Goal: Information Seeking & Learning: Find specific fact

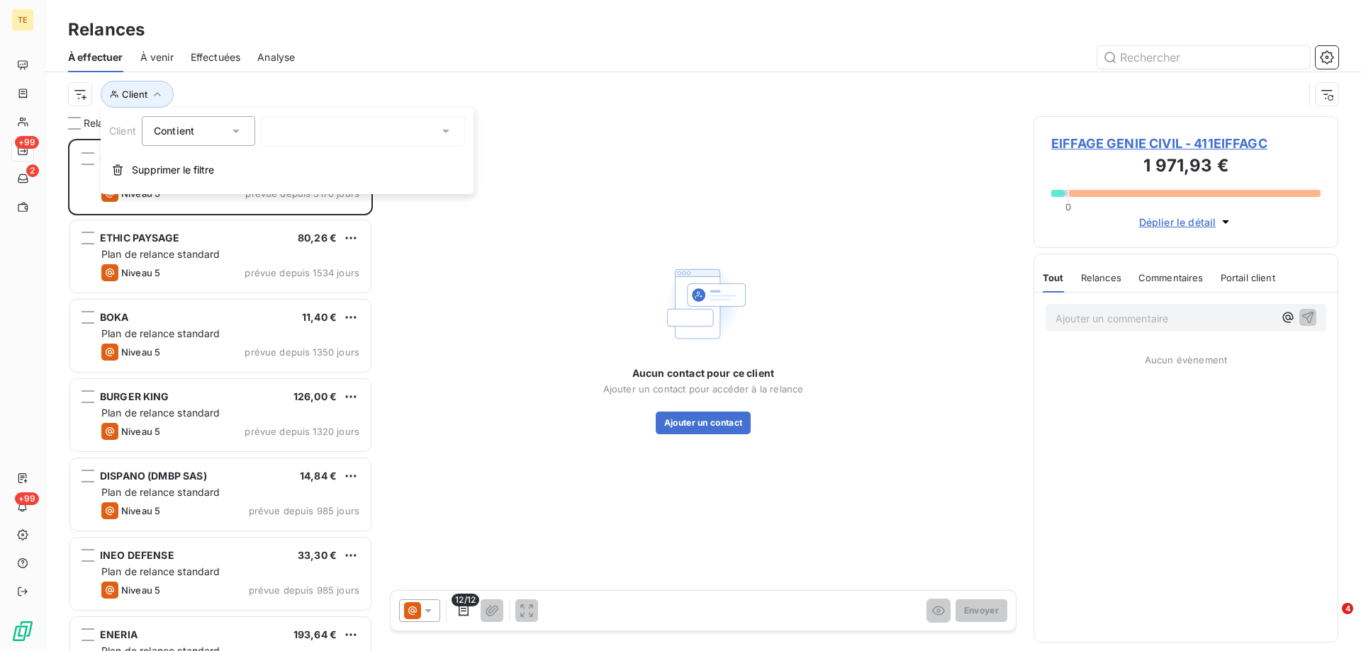
scroll to position [502, 294]
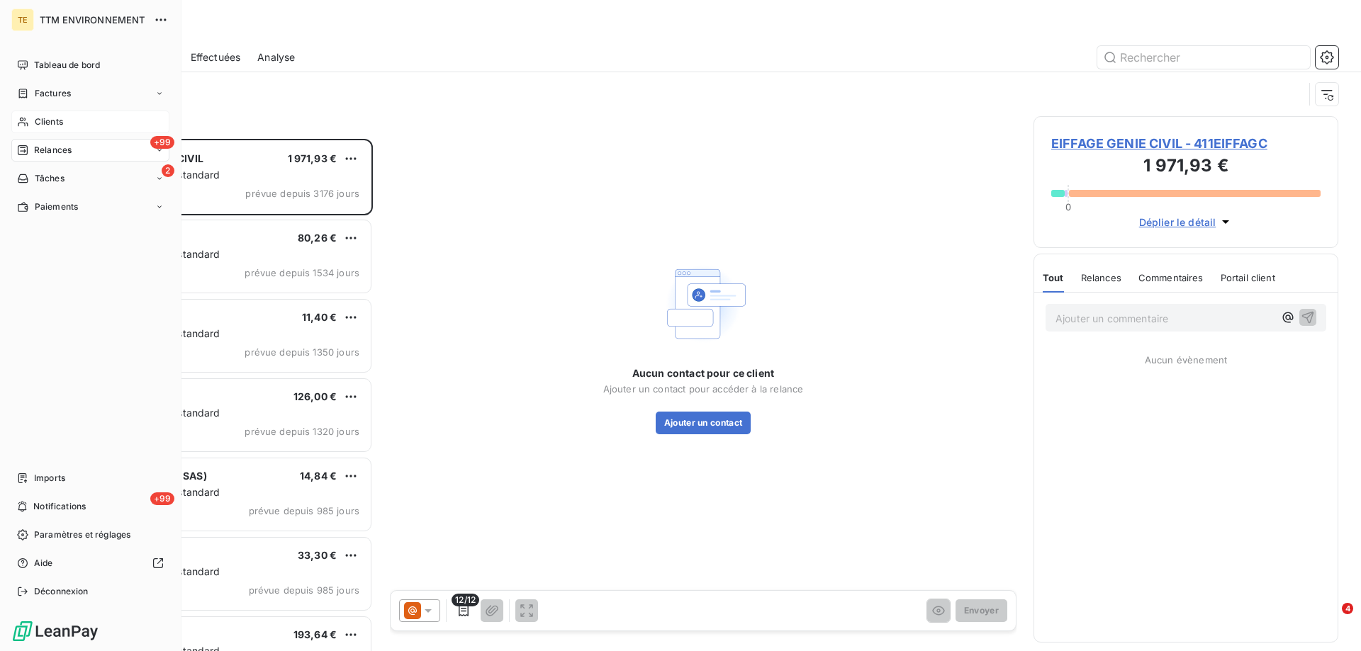
click at [40, 117] on span "Clients" at bounding box center [49, 122] width 28 height 13
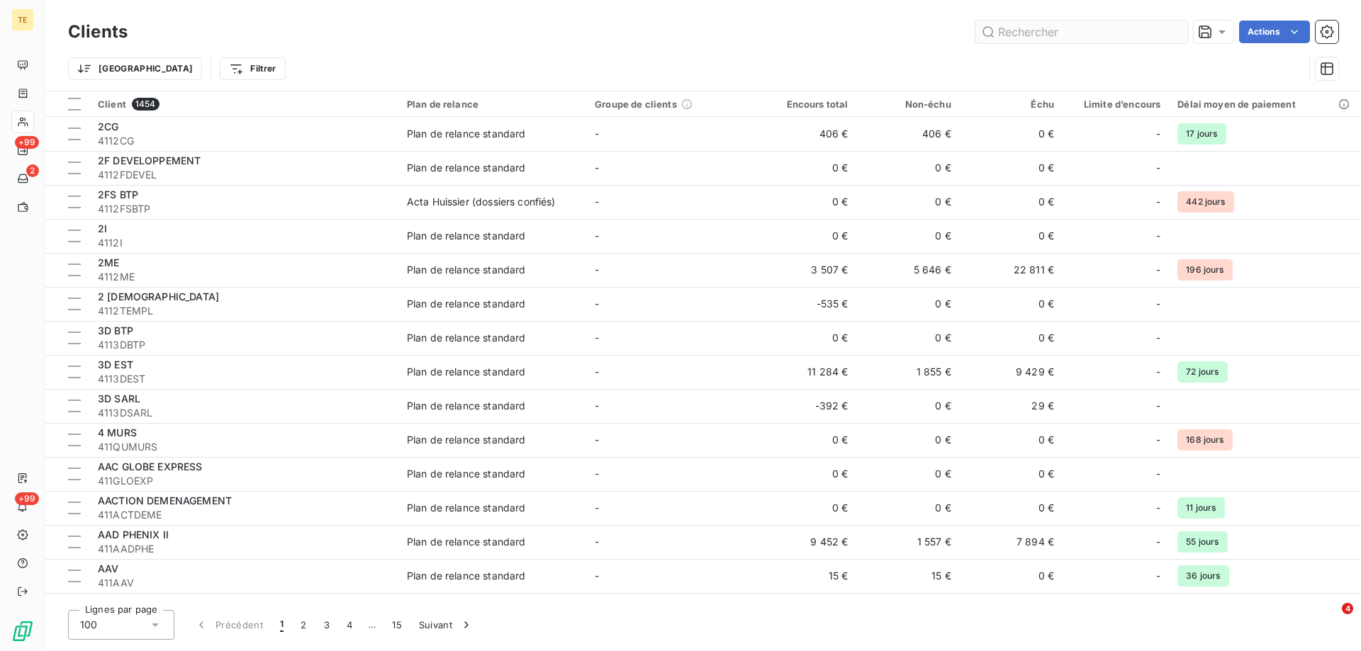
click at [998, 30] on input "text" at bounding box center [1081, 32] width 213 height 23
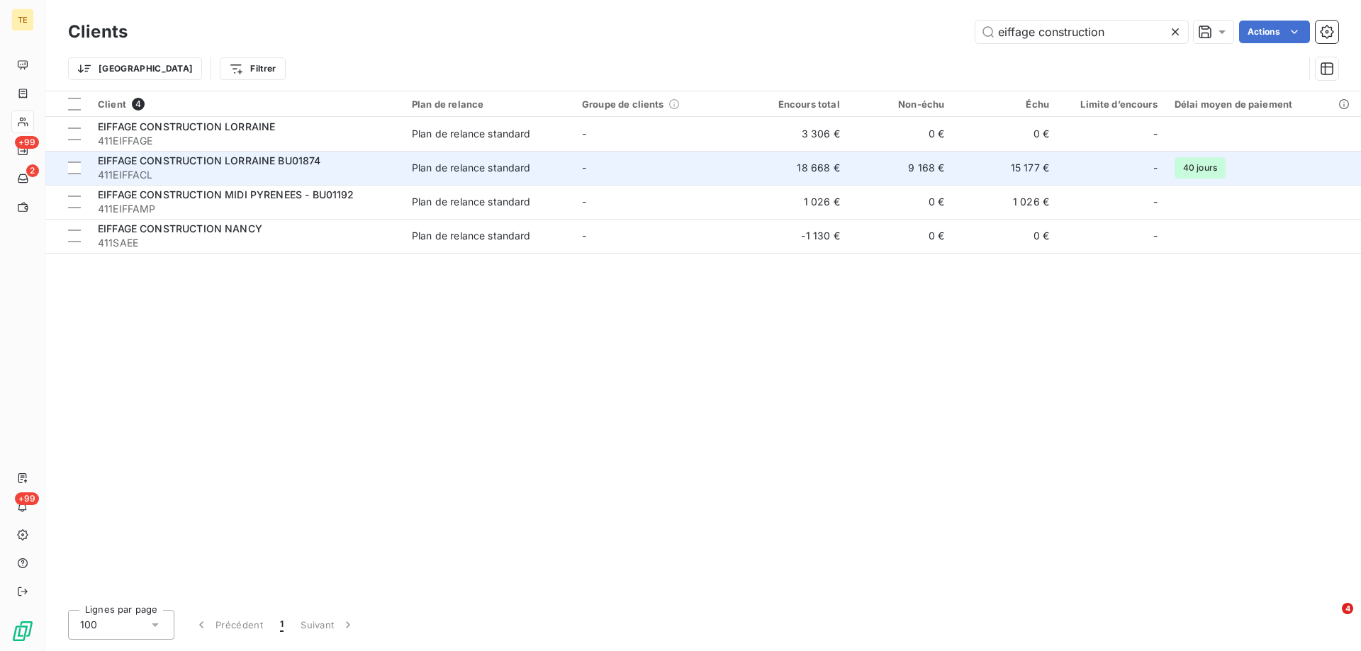
type input "eiffage construction"
click at [186, 169] on span "411EIFFACL" at bounding box center [246, 175] width 297 height 14
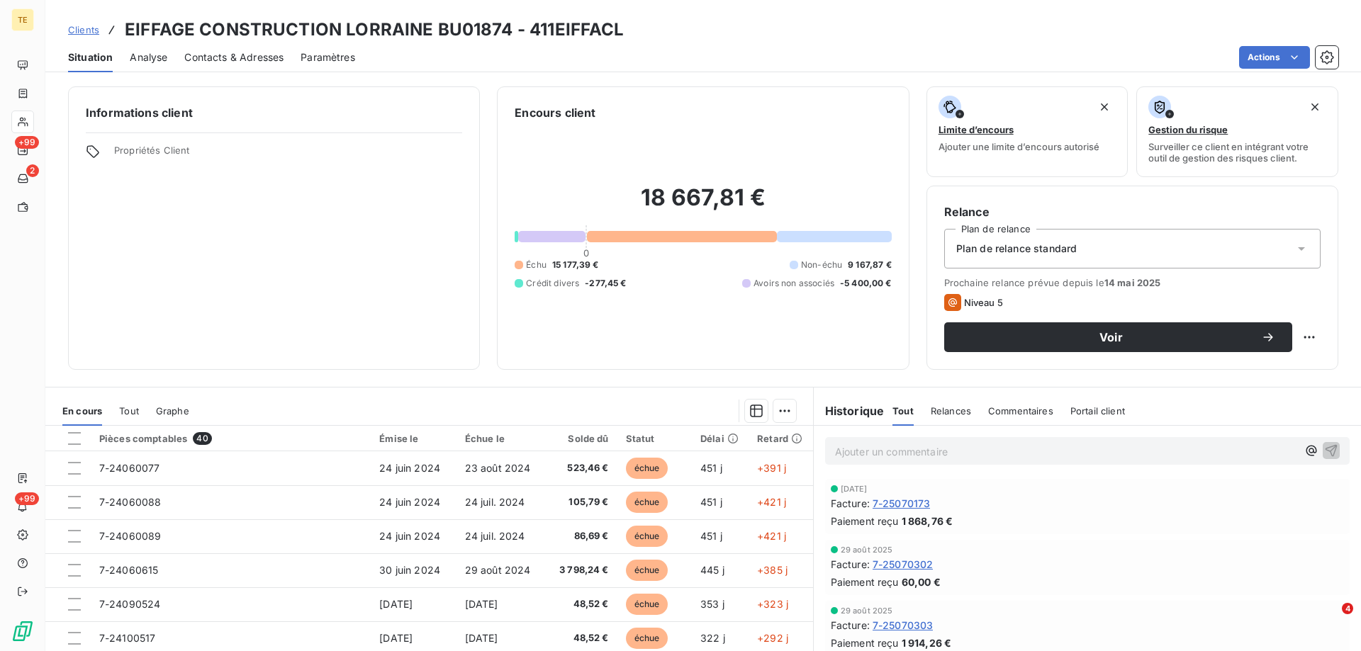
click at [894, 452] on p "Ajouter un commentaire ﻿" at bounding box center [1066, 452] width 462 height 18
click at [1256, 451] on p "Relance faite le [DATE] suivant le formalisme demandé par leur service comptabi…" at bounding box center [1066, 451] width 462 height 16
drag, startPoint x: 1261, startPoint y: 454, endPoint x: 826, endPoint y: 443, distance: 435.9
click at [826, 443] on div "Relance faite le [DATE] suivant le formalisme demandé par leur service comptabi…" at bounding box center [1087, 450] width 524 height 26
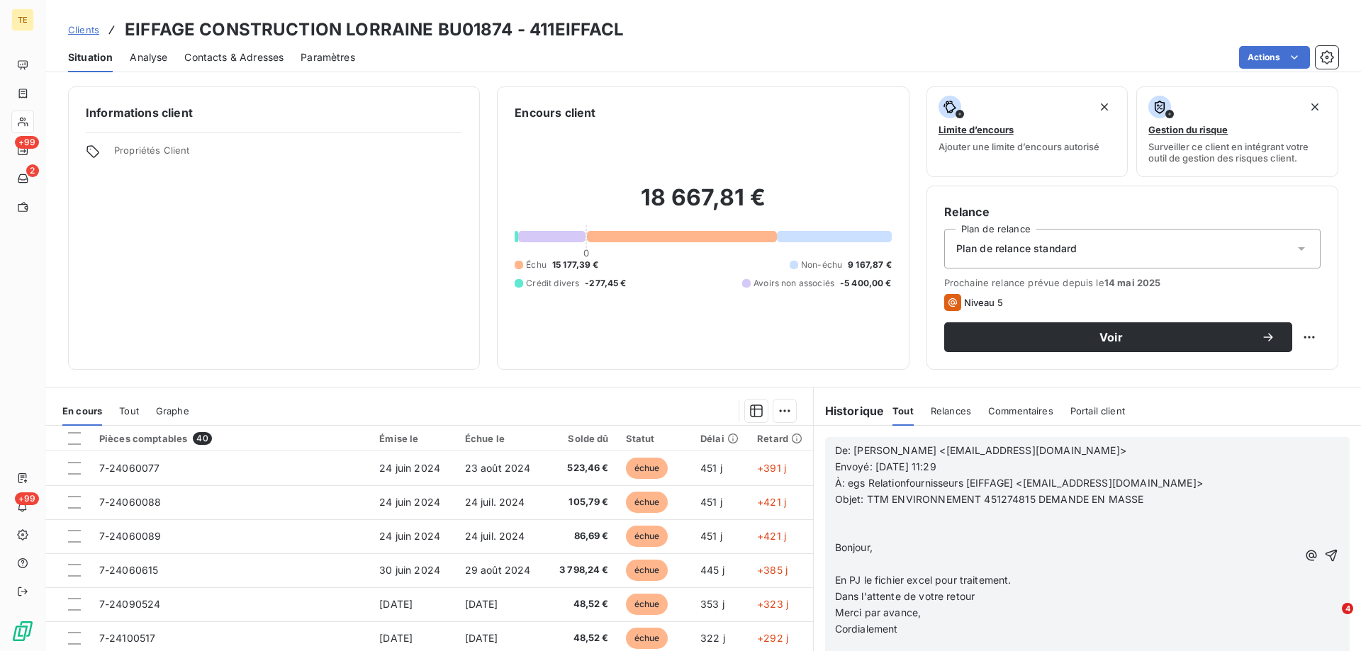
scroll to position [496, 0]
click at [1324, 553] on icon "button" at bounding box center [1331, 555] width 14 height 14
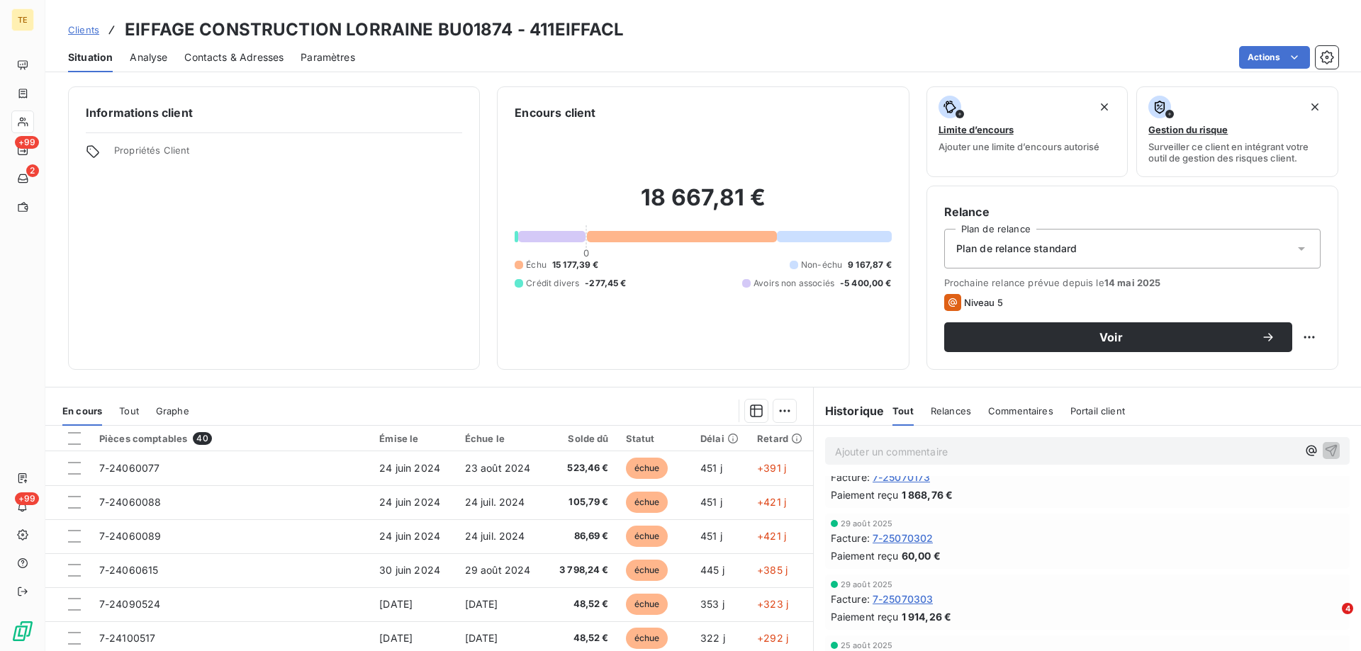
scroll to position [548, 0]
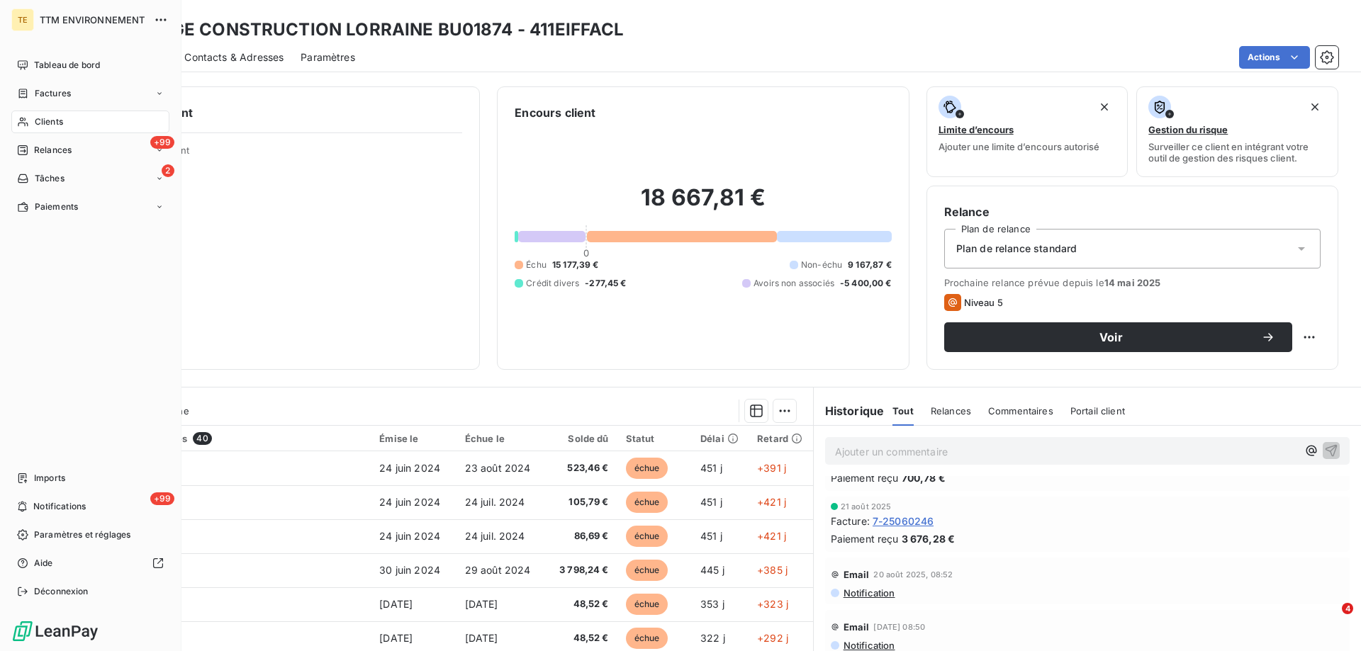
click at [60, 118] on span "Clients" at bounding box center [49, 122] width 28 height 13
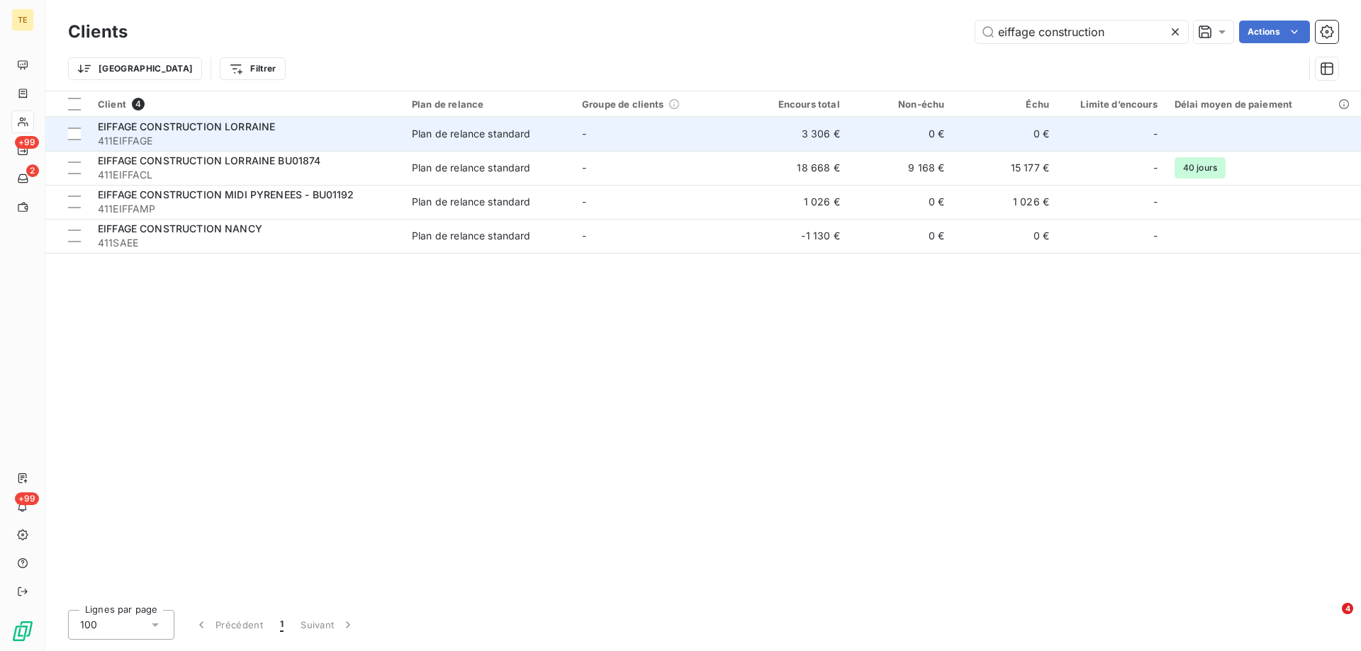
click at [271, 128] on span "EIFFAGE CONSTRUCTION LORRAINE" at bounding box center [186, 126] width 177 height 12
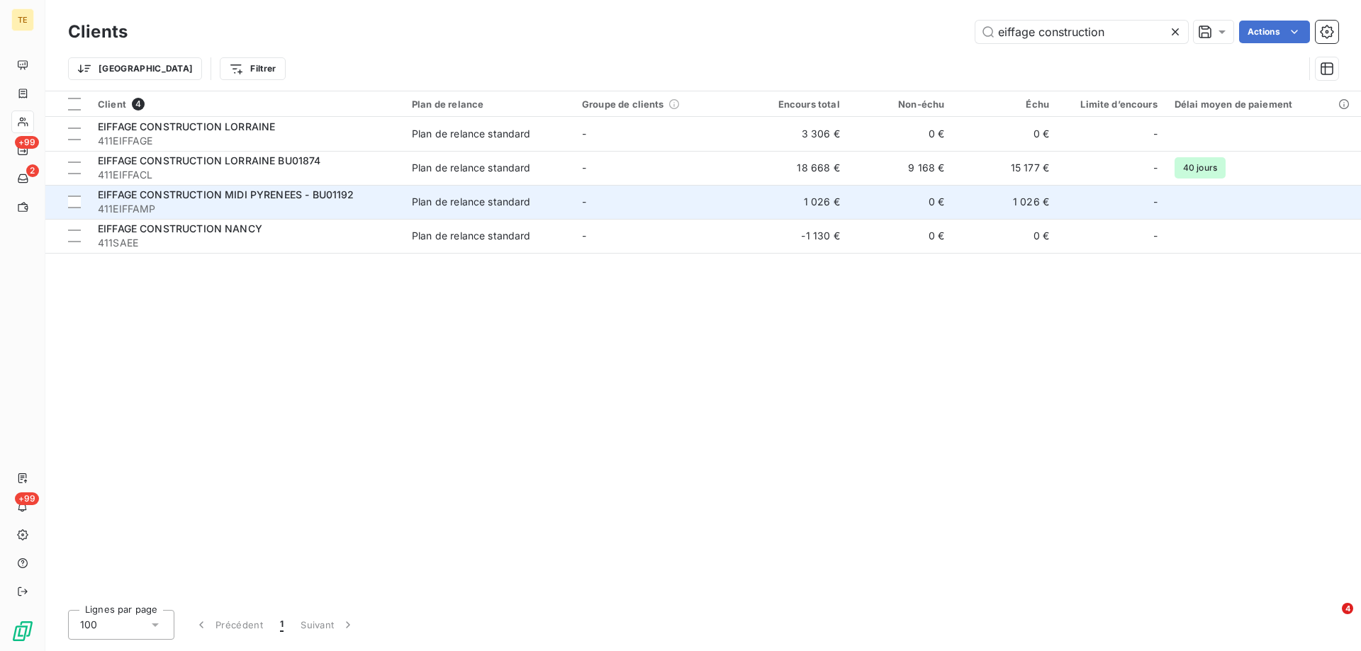
click at [501, 206] on div "Plan de relance standard" at bounding box center [471, 202] width 119 height 14
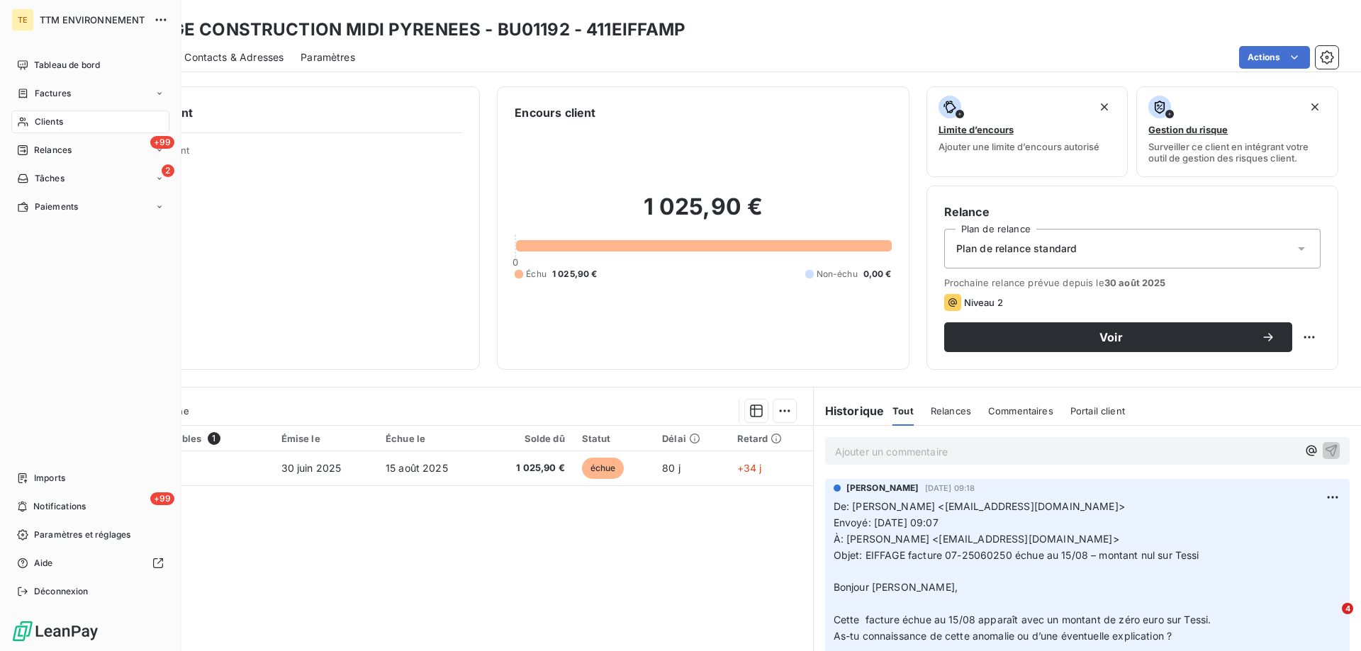
click at [40, 124] on span "Clients" at bounding box center [49, 122] width 28 height 13
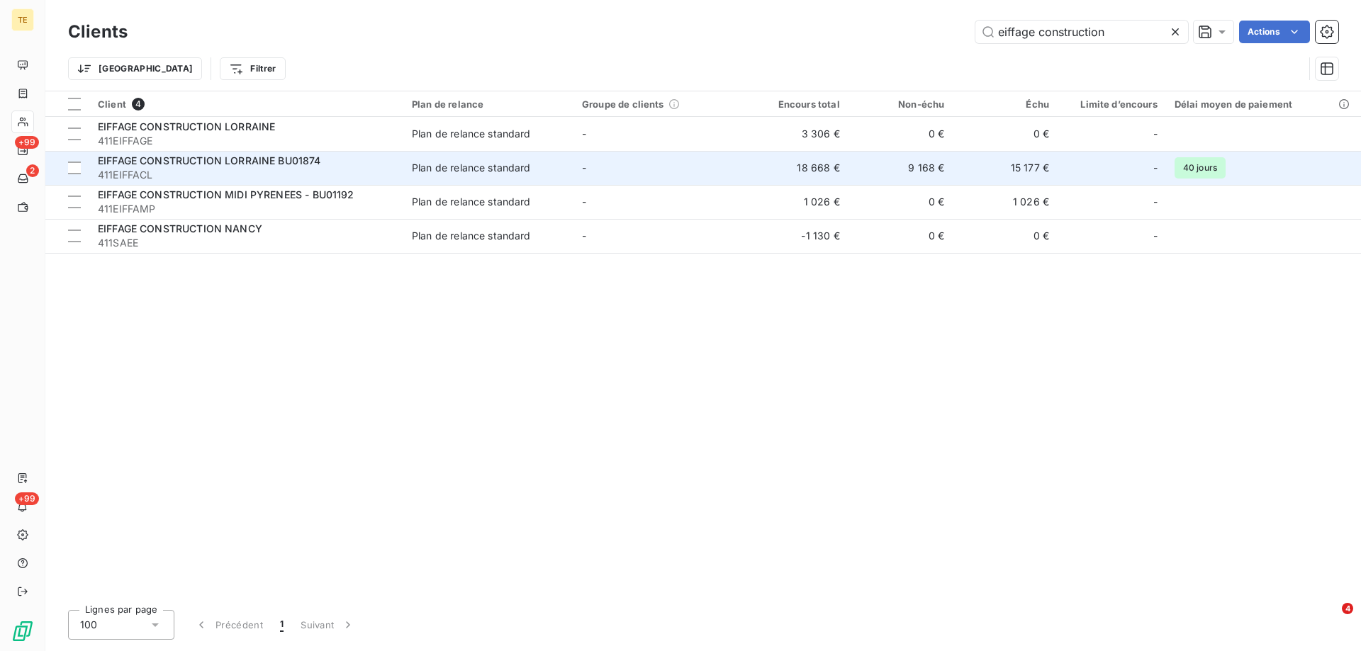
click at [240, 162] on span "EIFFAGE CONSTRUCTION LORRAINE BU01874" at bounding box center [209, 160] width 223 height 12
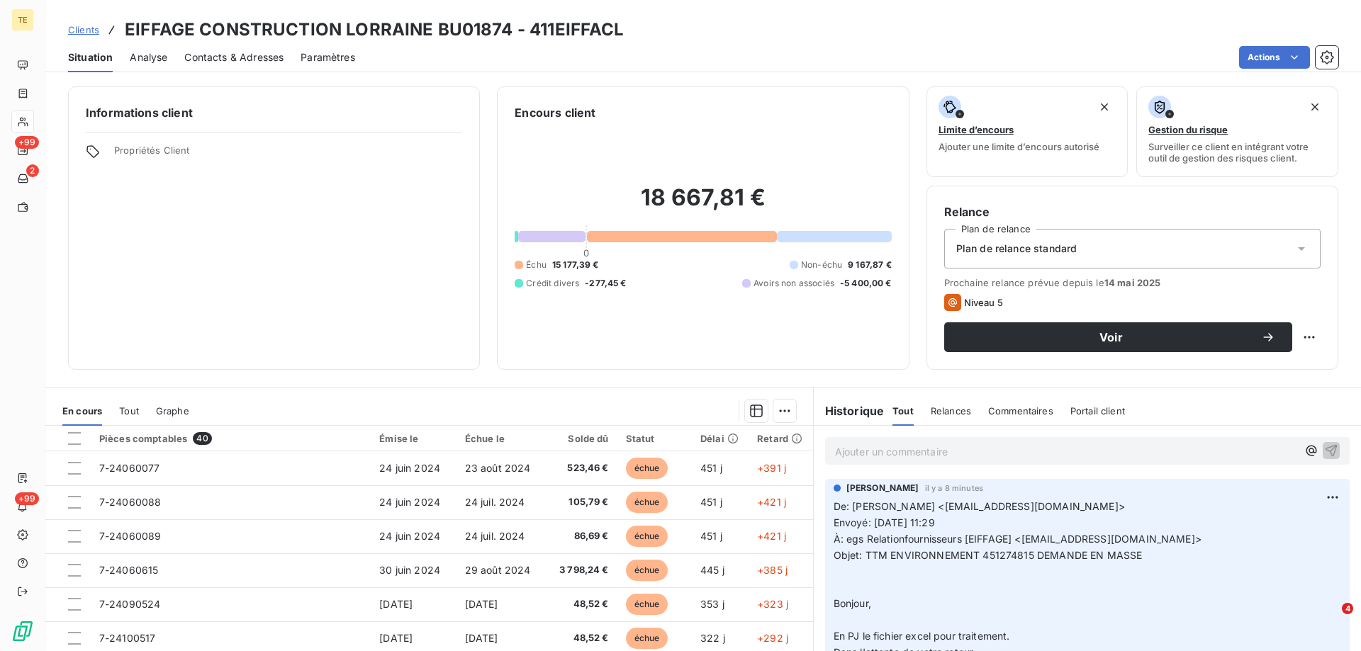
click at [884, 450] on p "Ajouter un commentaire ﻿" at bounding box center [1066, 452] width 462 height 18
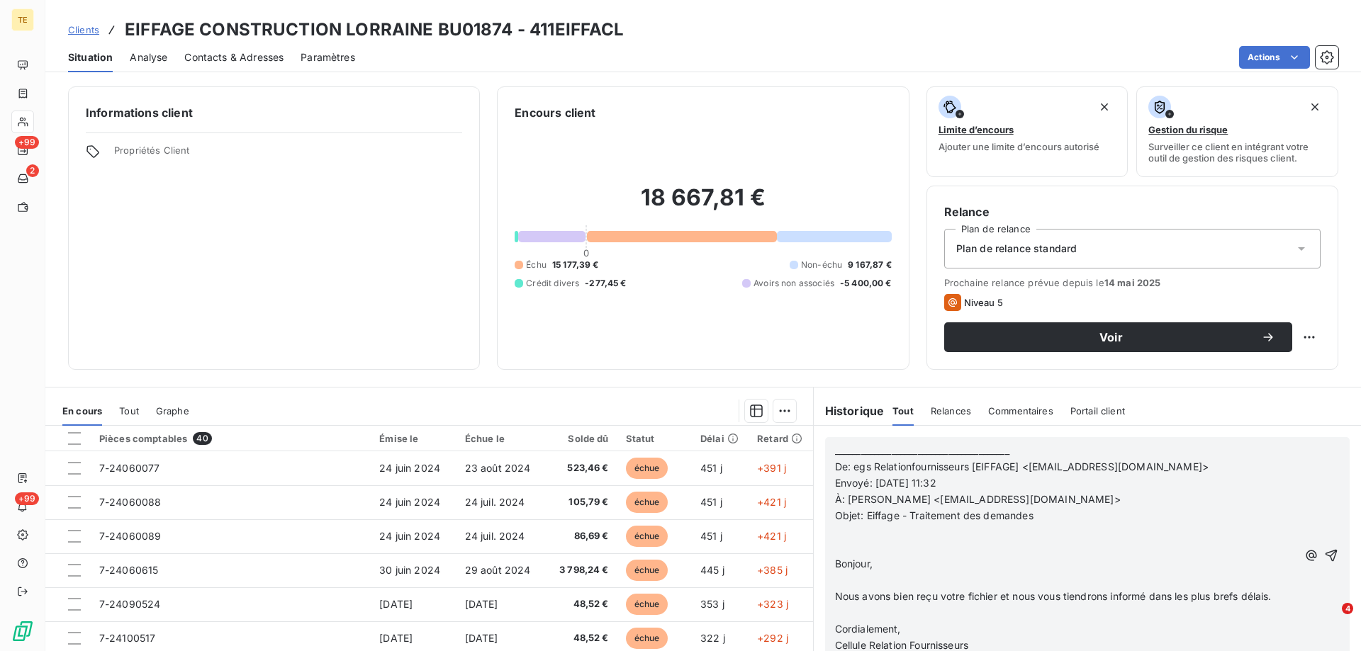
scroll to position [283, 0]
click at [1325, 557] on icon "button" at bounding box center [1331, 556] width 12 height 12
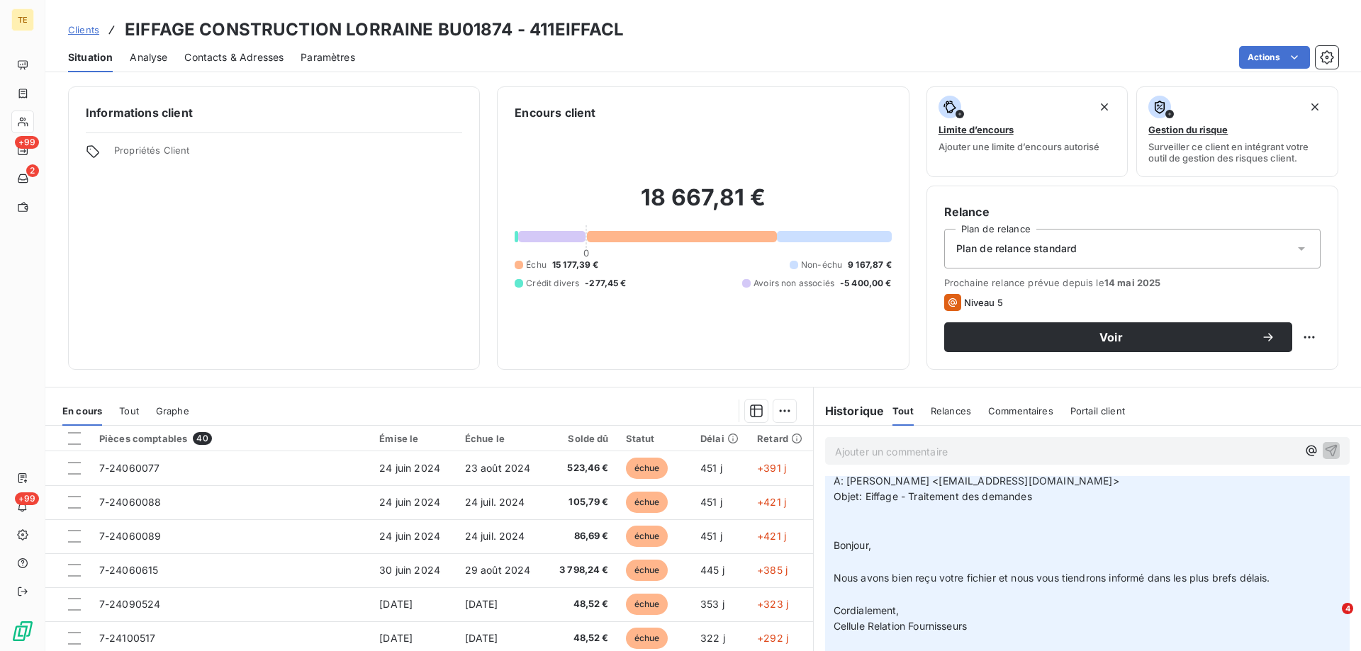
scroll to position [335, 0]
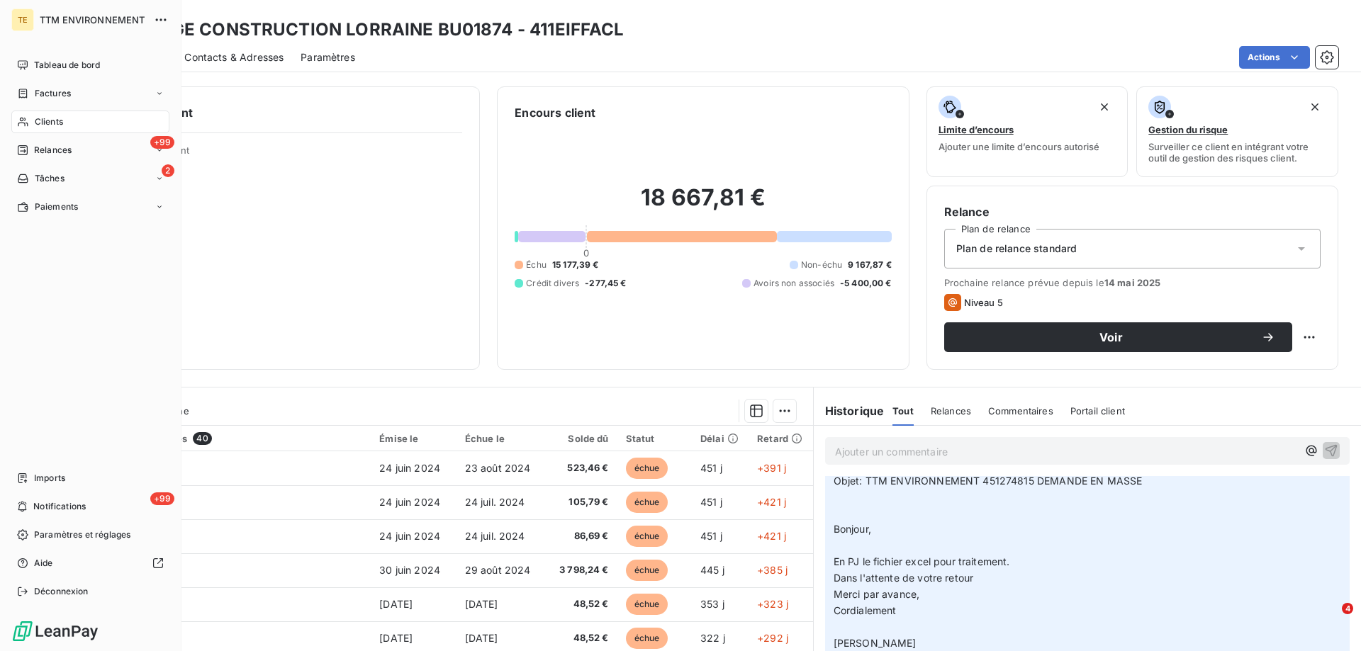
click at [52, 122] on span "Clients" at bounding box center [49, 122] width 28 height 13
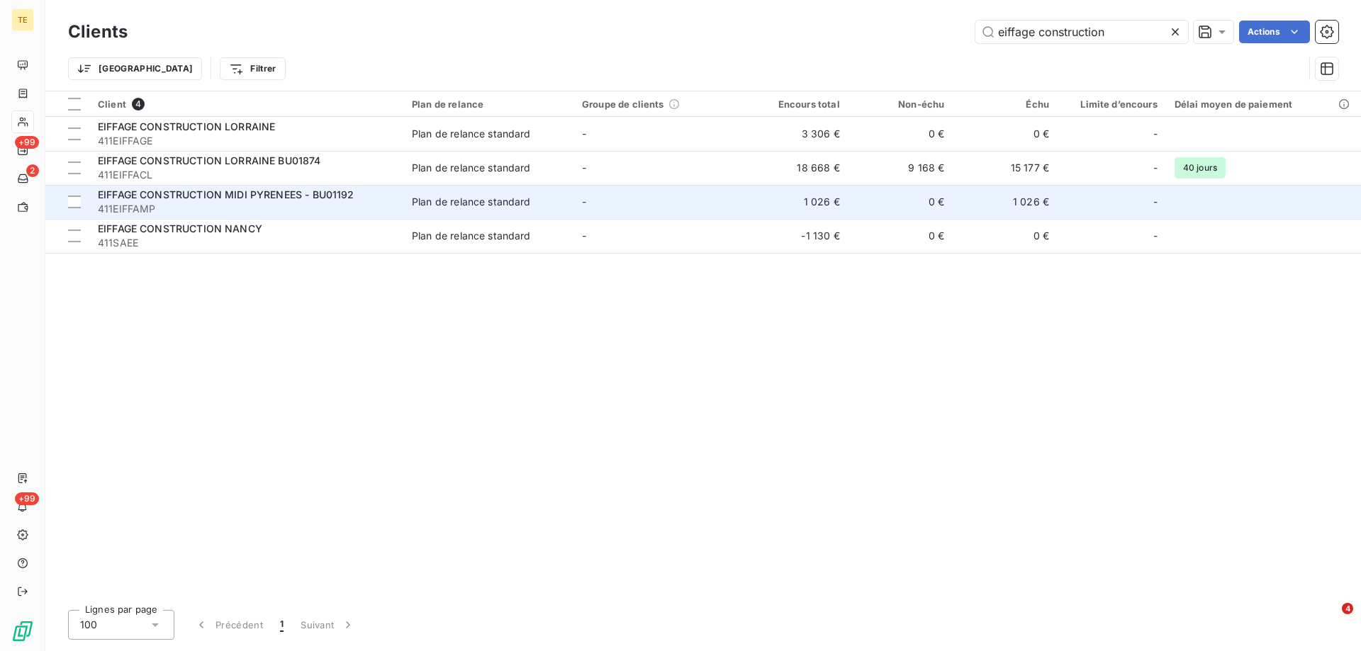
click at [154, 195] on span "EIFFAGE CONSTRUCTION MIDI PYRENEES - BU01192" at bounding box center [226, 194] width 257 height 12
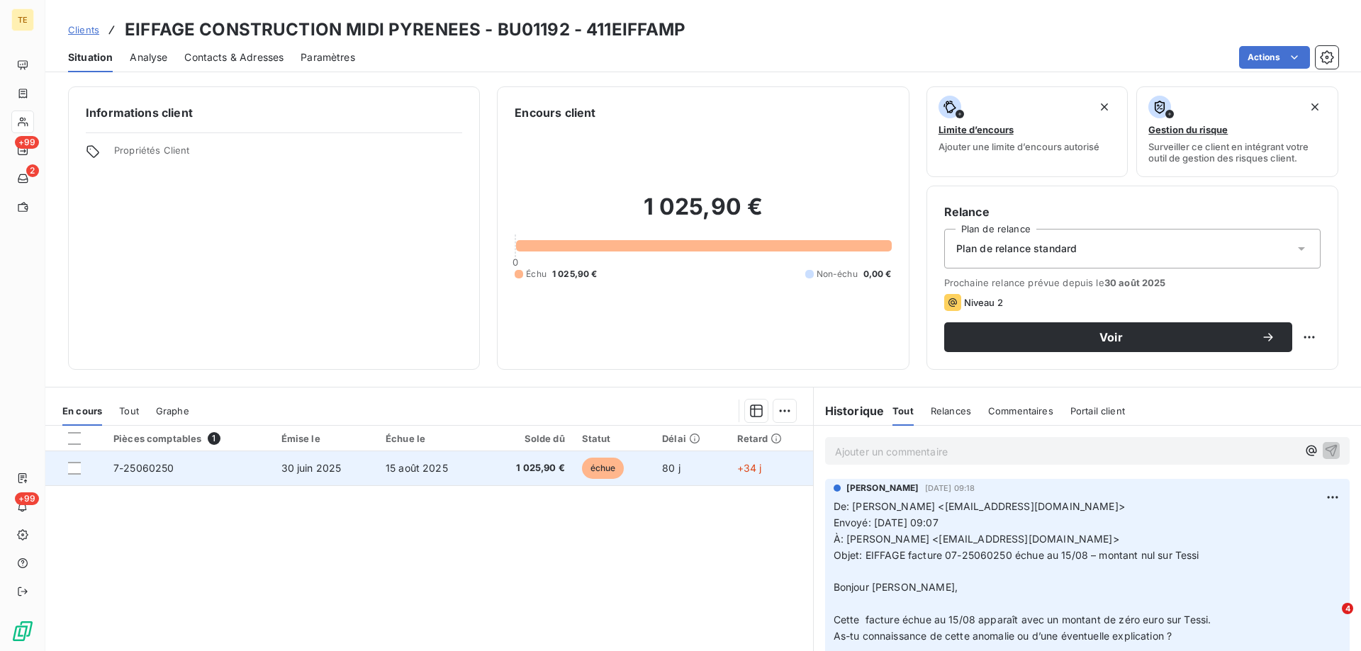
click at [140, 469] on span "7-25060250" at bounding box center [143, 468] width 61 height 12
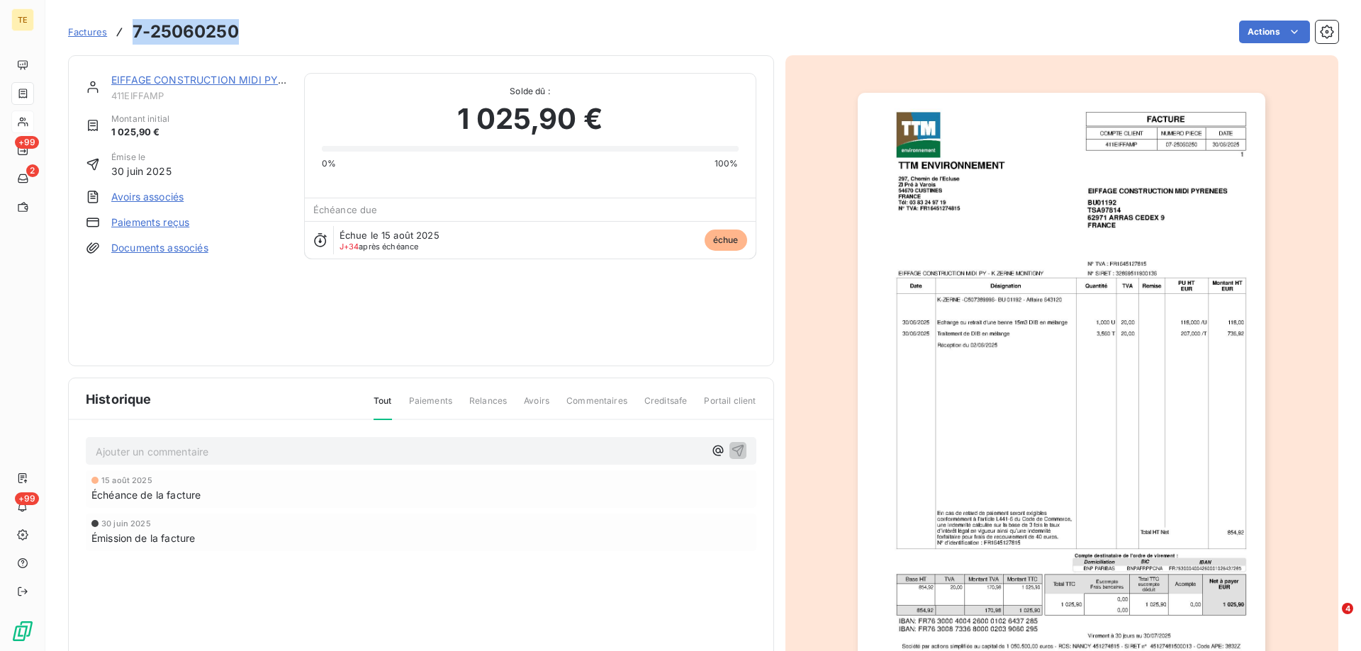
drag, startPoint x: 238, startPoint y: 35, endPoint x: 136, endPoint y: 28, distance: 102.2
click at [136, 28] on h3 "7-25060250" at bounding box center [186, 32] width 106 height 26
copy h3 "7-25060250"
click at [420, 572] on div "[DATE] Échéance de la facture [DATE] Émission de la facture" at bounding box center [421, 539] width 670 height 137
